Goal: Navigation & Orientation: Find specific page/section

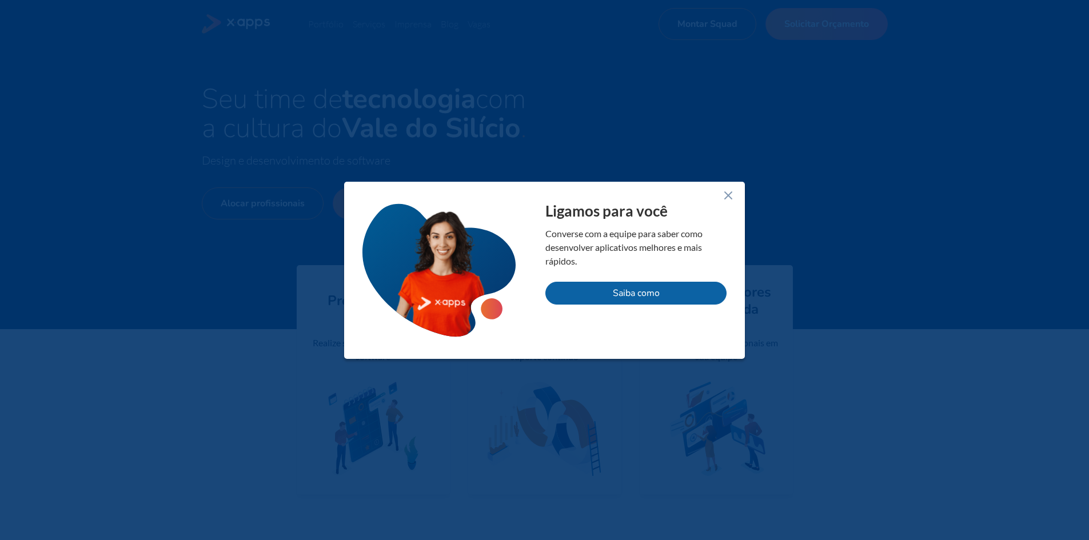
click at [722, 193] on icon at bounding box center [728, 196] width 14 height 14
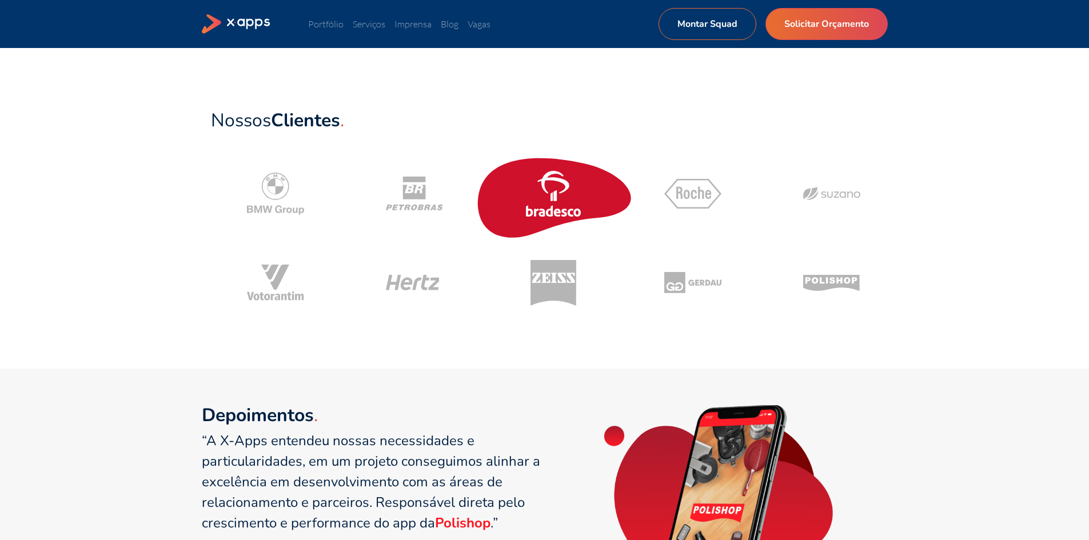
scroll to position [514, 0]
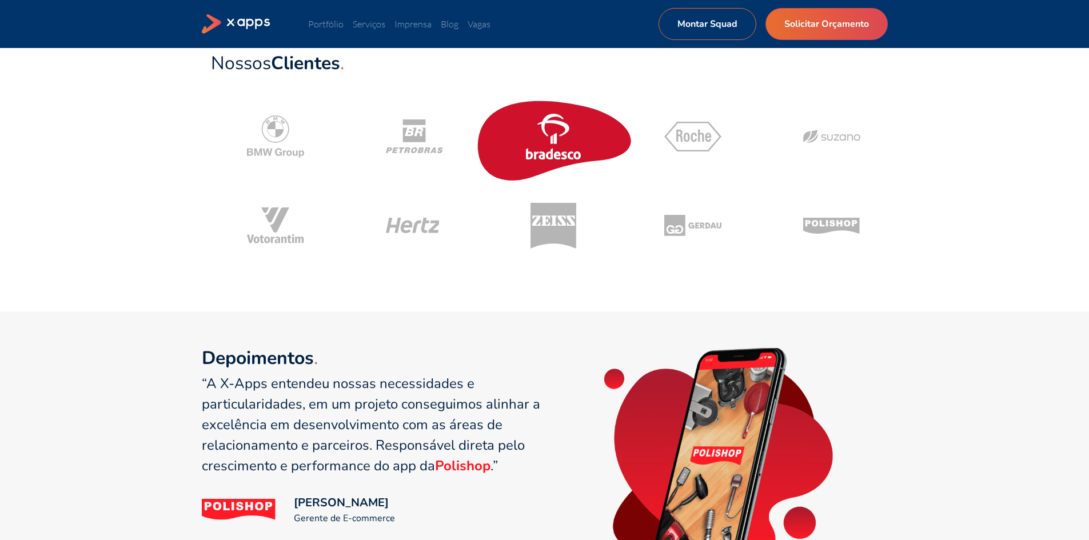
click at [568, 150] on icon at bounding box center [553, 137] width 57 height 46
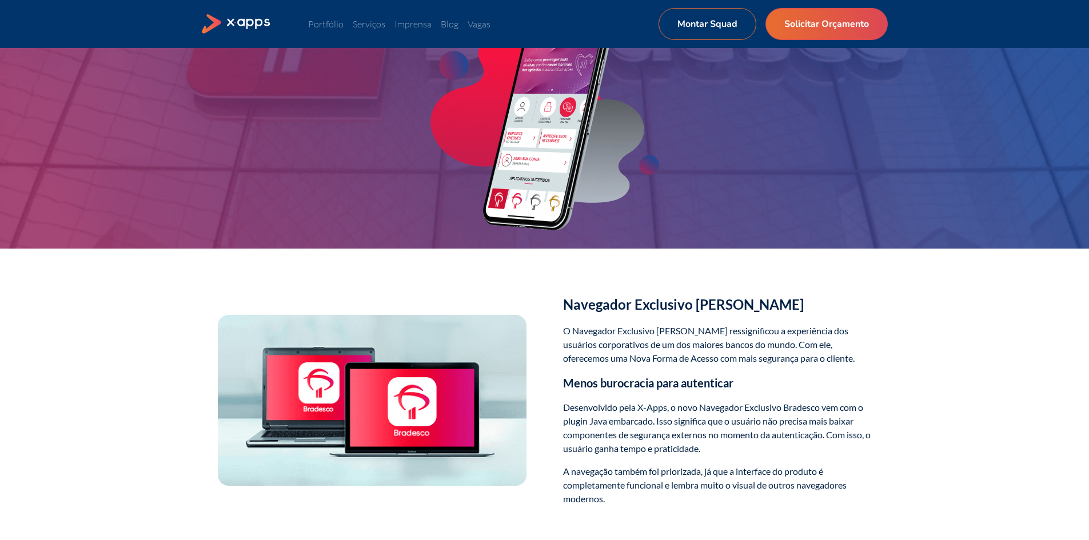
scroll to position [171, 0]
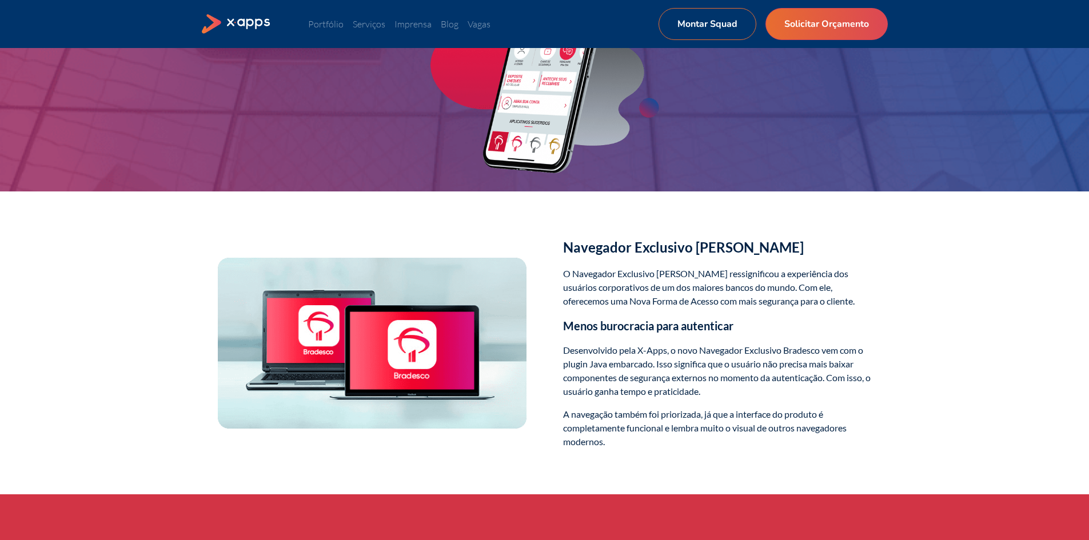
scroll to position [514, 0]
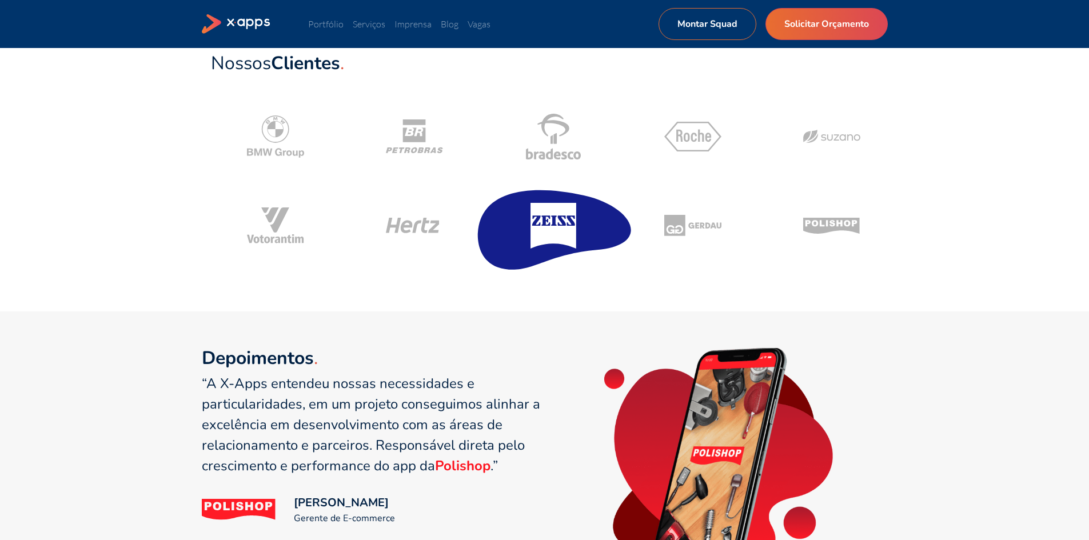
click at [526, 207] on icon at bounding box center [553, 226] width 57 height 46
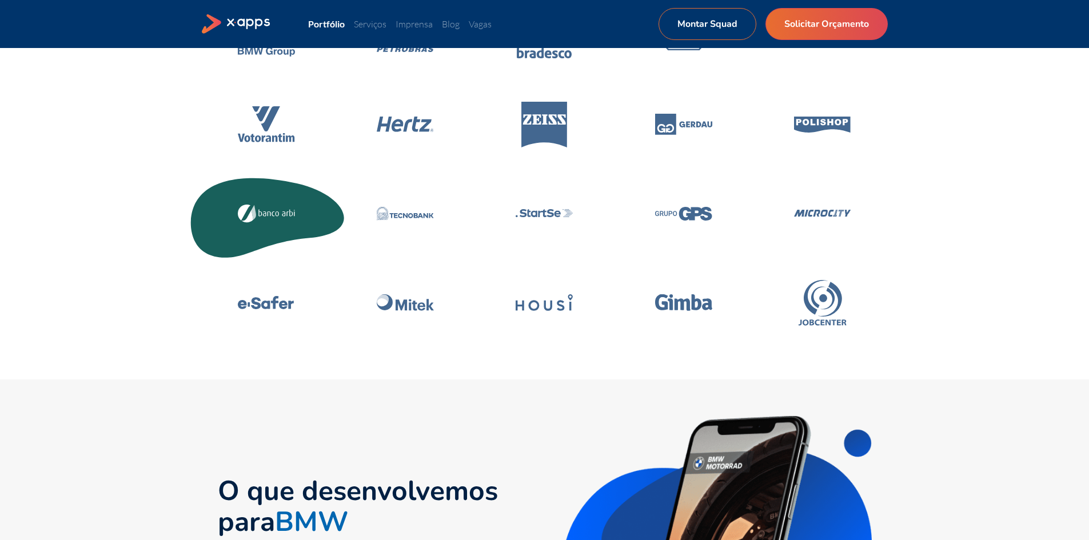
scroll to position [171, 0]
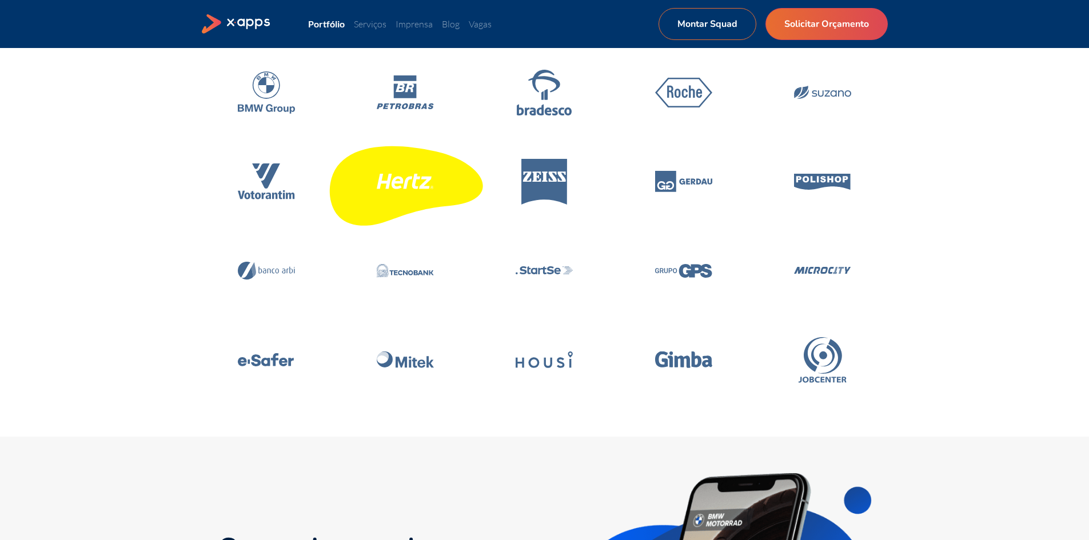
click at [455, 169] on icon at bounding box center [405, 181] width 162 height 97
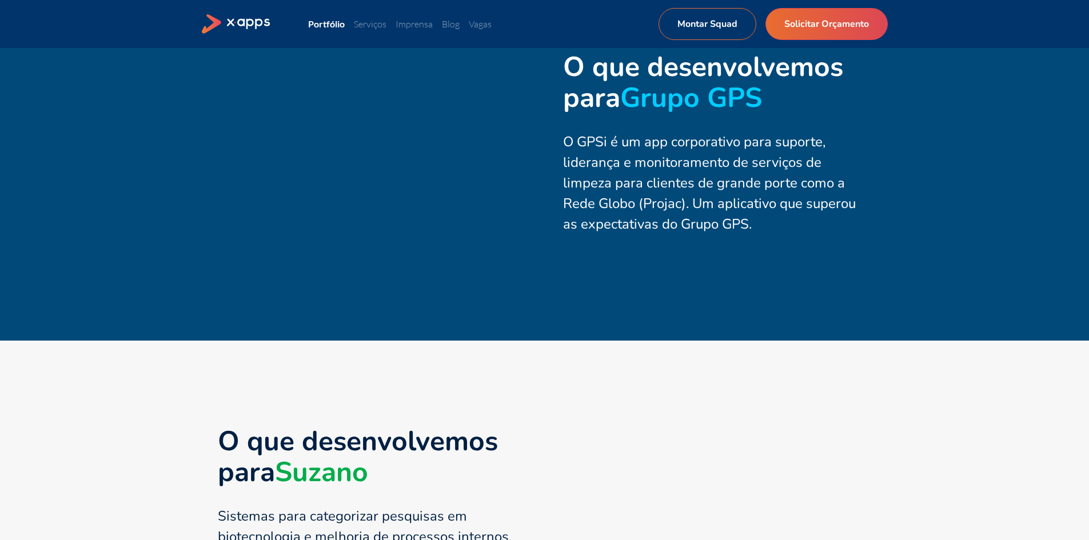
scroll to position [1657, 0]
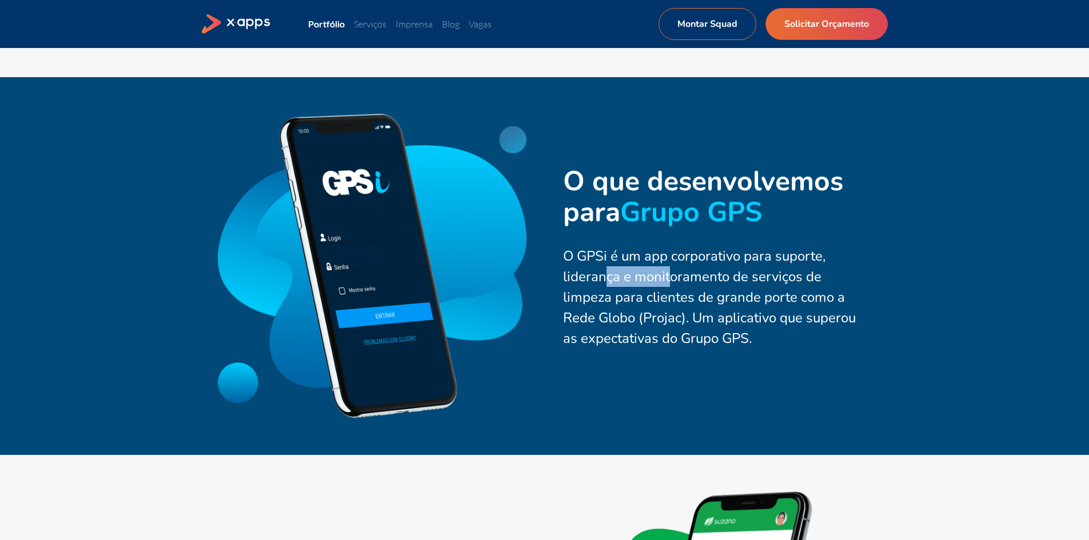
drag, startPoint x: 605, startPoint y: 277, endPoint x: 671, endPoint y: 289, distance: 66.7
click at [667, 285] on div "O GPSi é um app corporativo para suporte, liderança e monitoramento de serviços…" at bounding box center [717, 297] width 309 height 103
click at [673, 290] on div "O GPSi é um app corporativo para suporte, liderança e monitoramento de serviços…" at bounding box center [717, 297] width 309 height 103
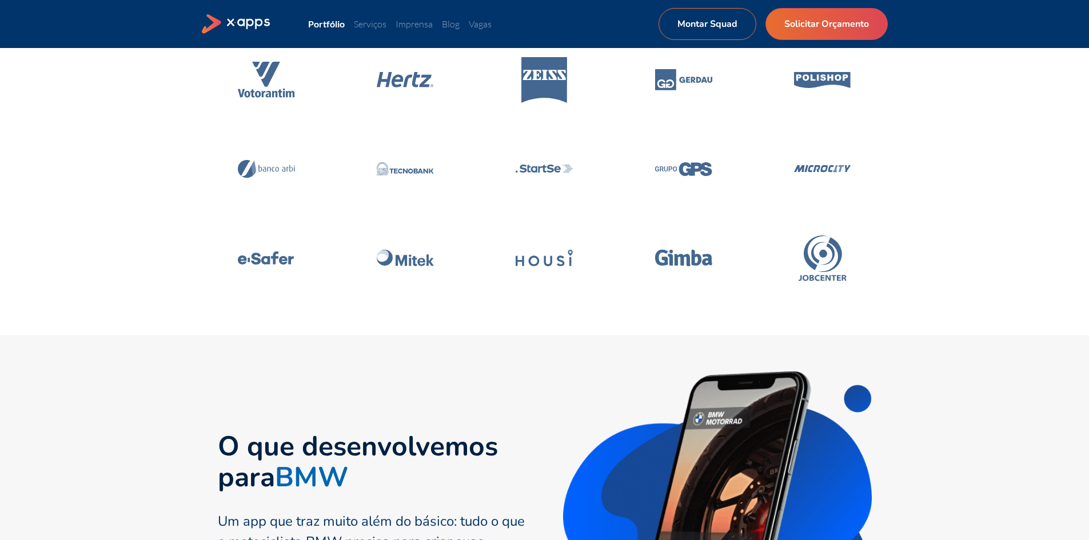
scroll to position [159, 0]
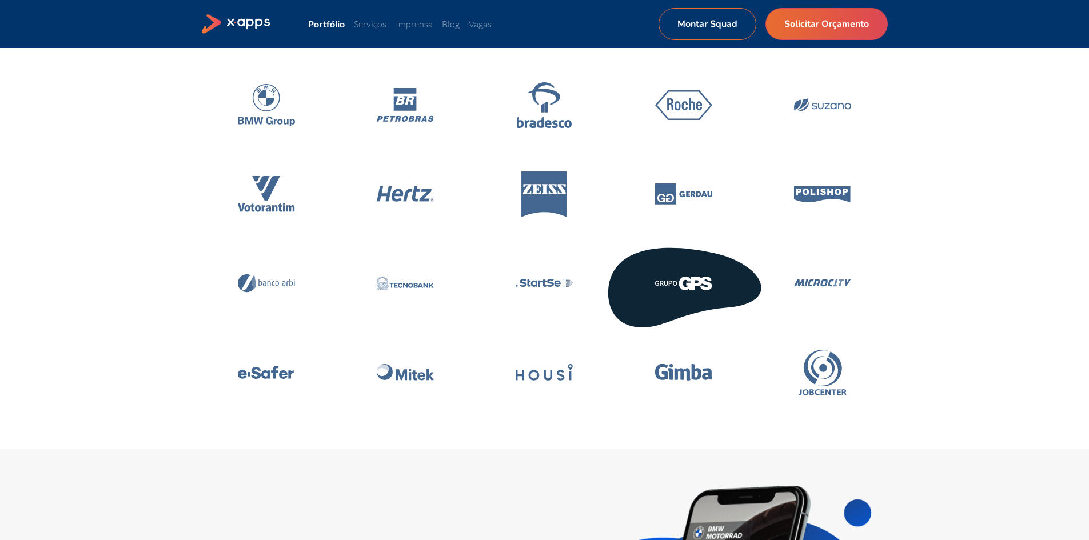
click at [711, 291] on icon at bounding box center [683, 283] width 162 height 97
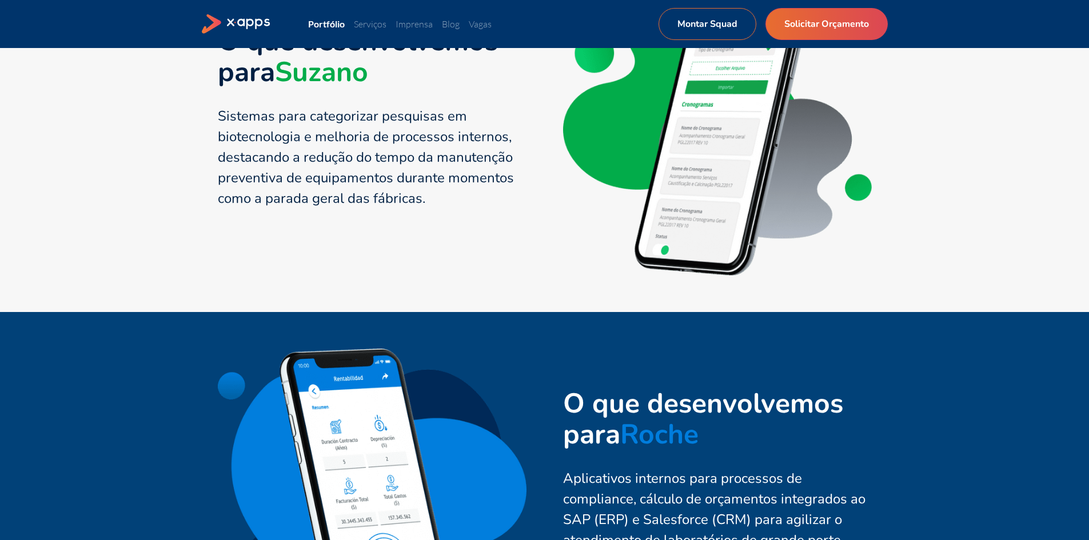
scroll to position [2343, 0]
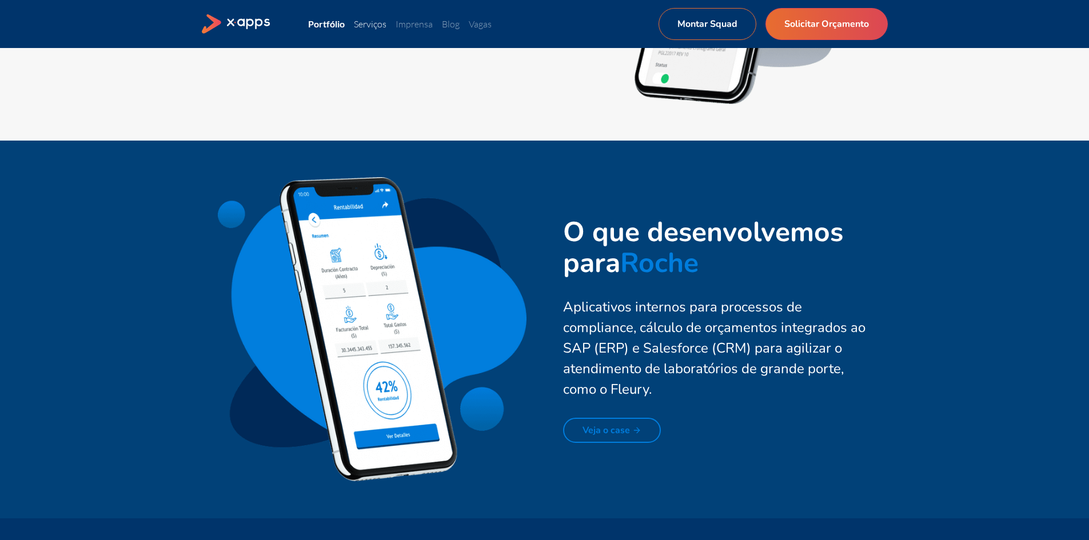
click at [380, 21] on link "Serviços" at bounding box center [370, 23] width 33 height 11
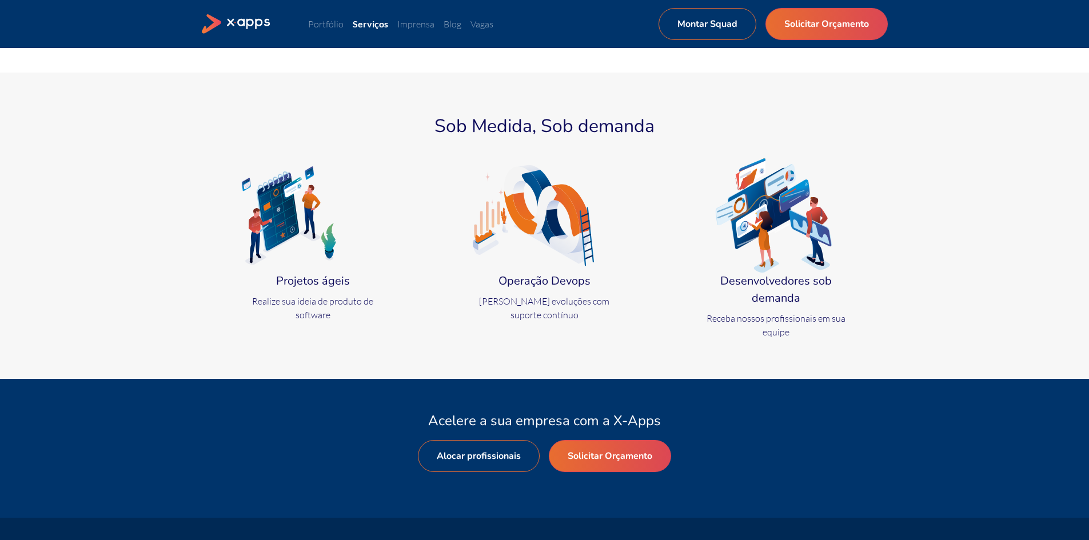
scroll to position [571, 0]
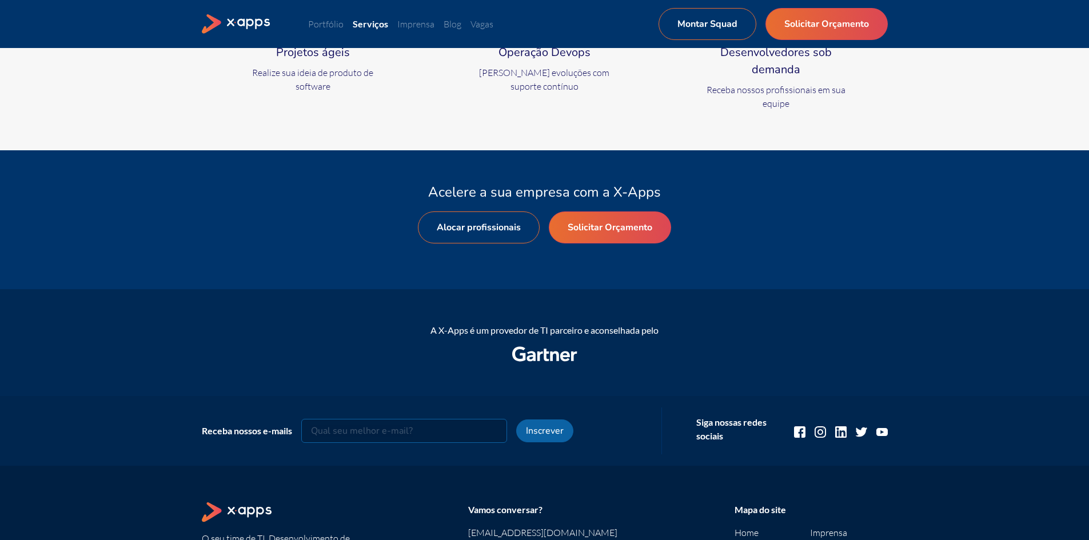
click at [320, 30] on ul "Portfólio Serviços Imprensa Blog Vagas Montar Squad Solicitar Orçamento" at bounding box center [483, 24] width 350 height 14
click at [329, 19] on link "Portfólio" at bounding box center [325, 23] width 35 height 11
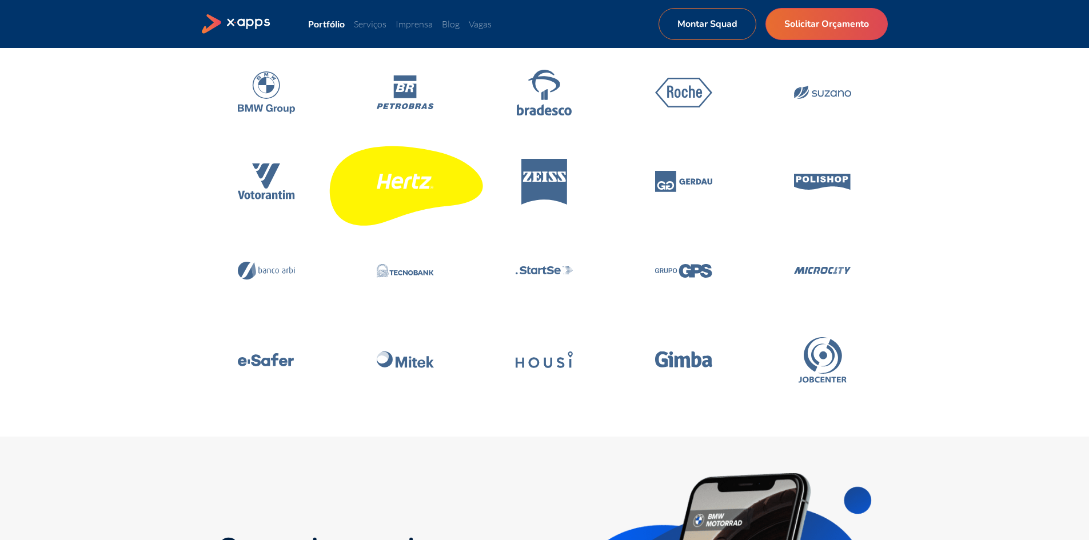
scroll to position [229, 0]
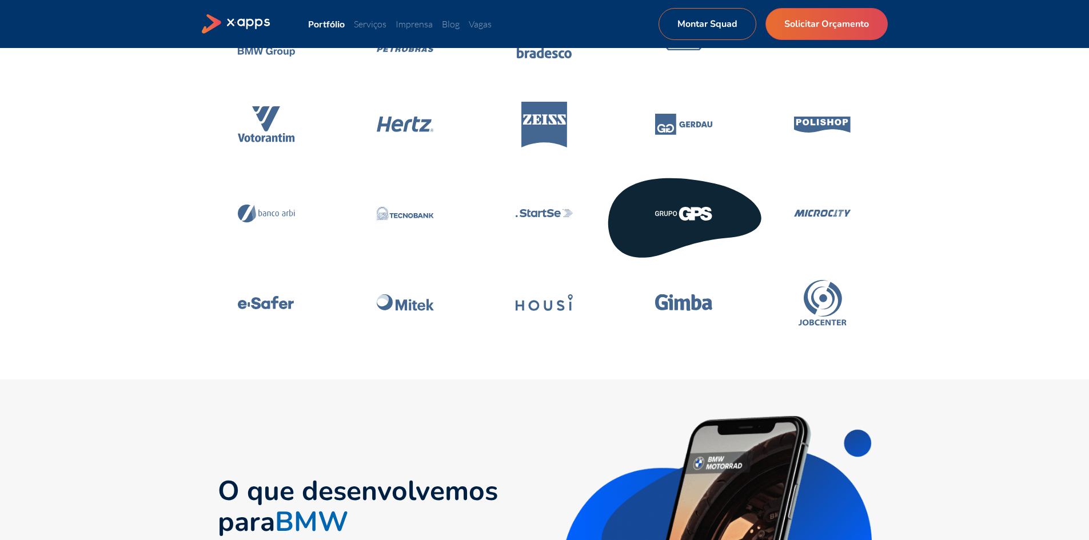
click at [673, 215] on icon at bounding box center [683, 214] width 57 height 14
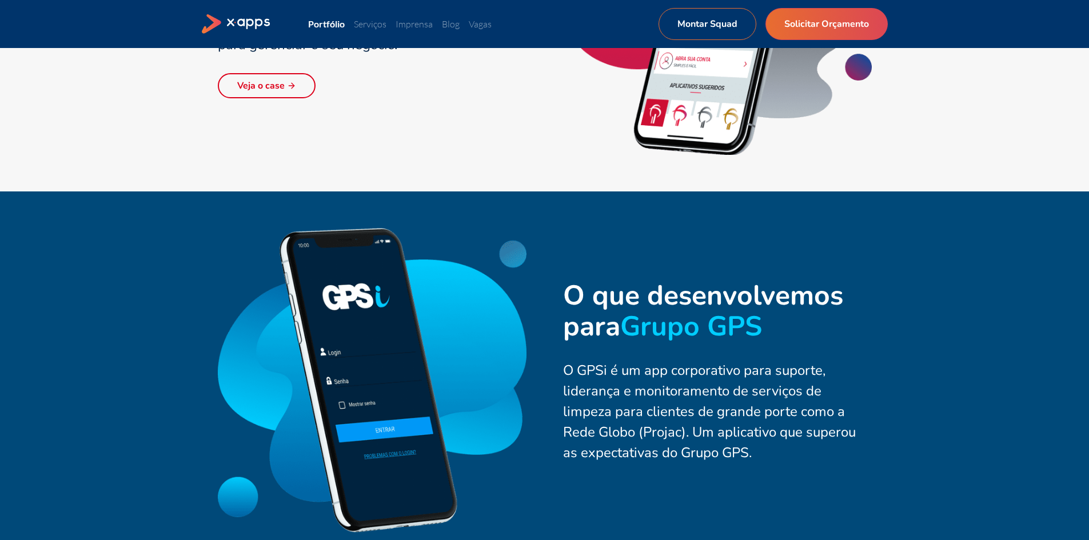
scroll to position [1714, 0]
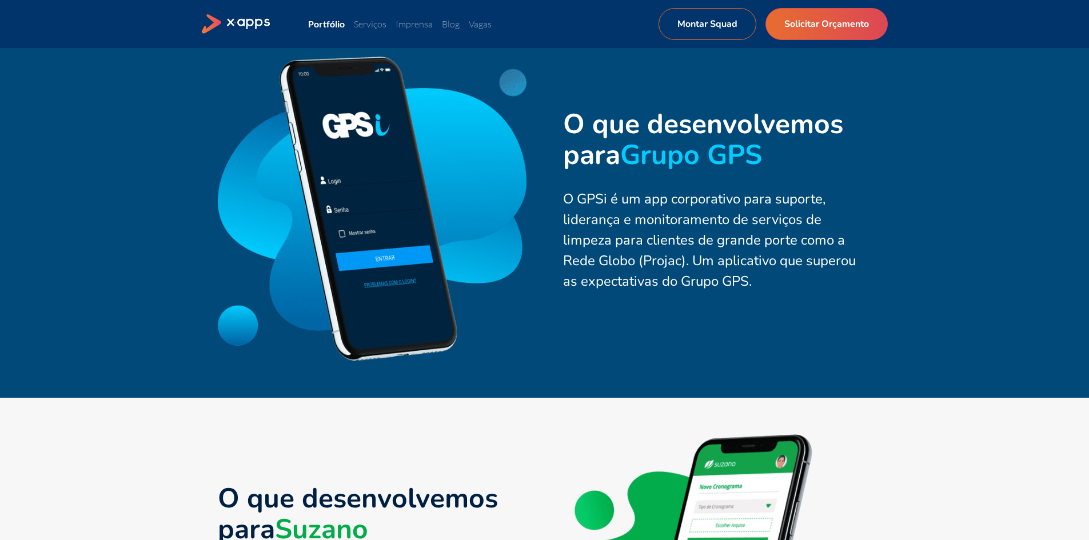
click at [362, 31] on div "Portfólio Serviços Imprensa Blog Vagas Montar Squad Solicitar Orçamento Montar …" at bounding box center [545, 24] width 686 height 32
click at [362, 25] on link "Serviços" at bounding box center [370, 23] width 33 height 11
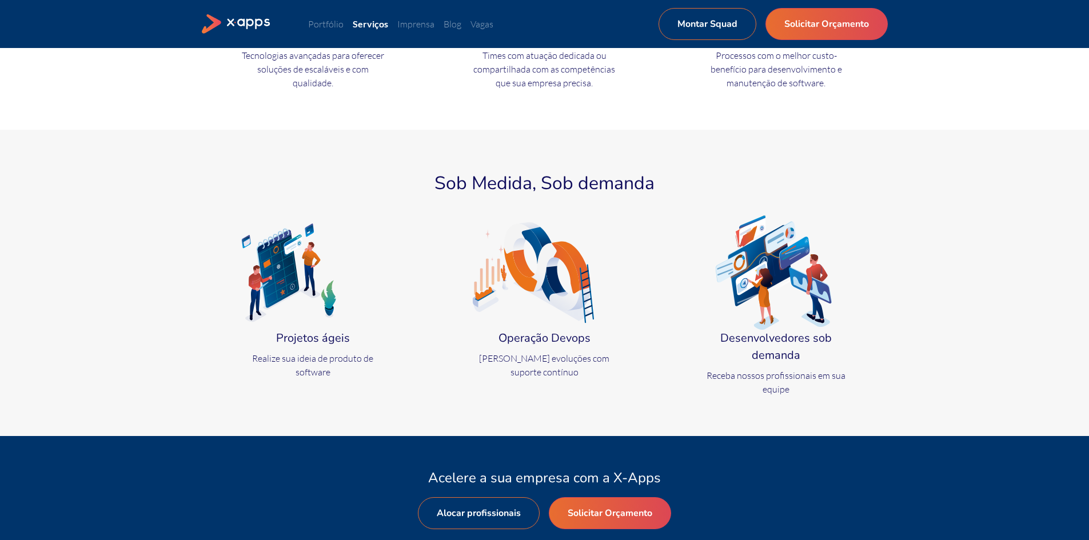
scroll to position [457, 0]
